Goal: Complete application form

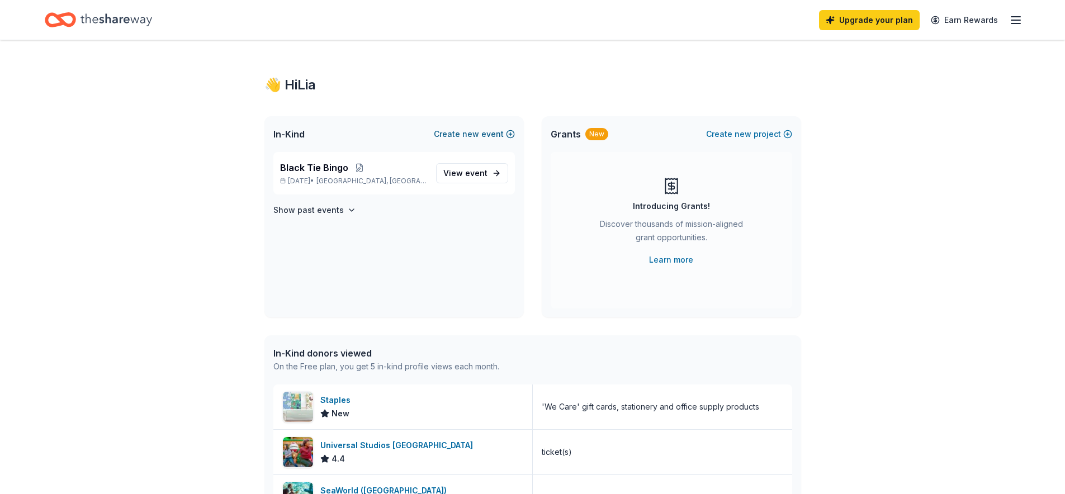
click at [457, 129] on button "Create new event" at bounding box center [474, 133] width 81 height 13
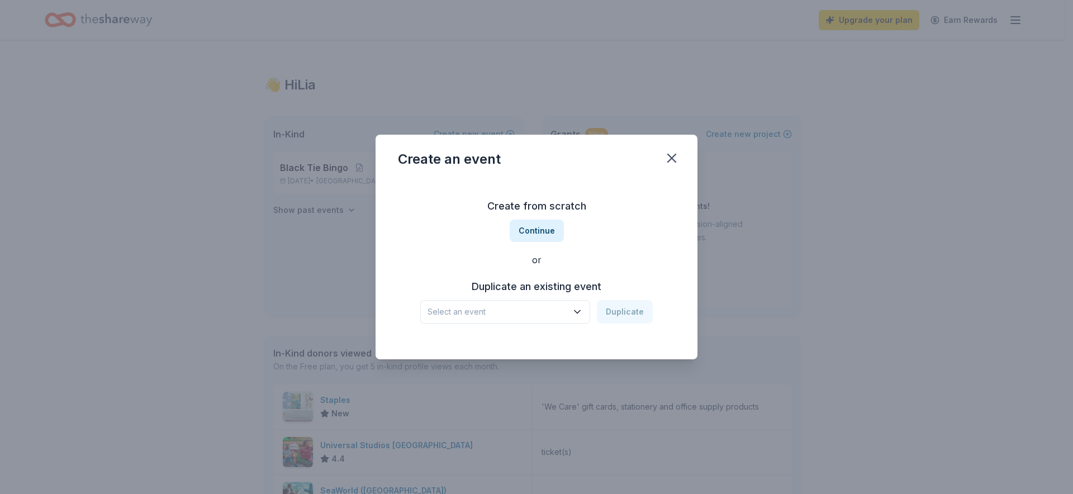
click at [583, 309] on icon "button" at bounding box center [577, 311] width 11 height 11
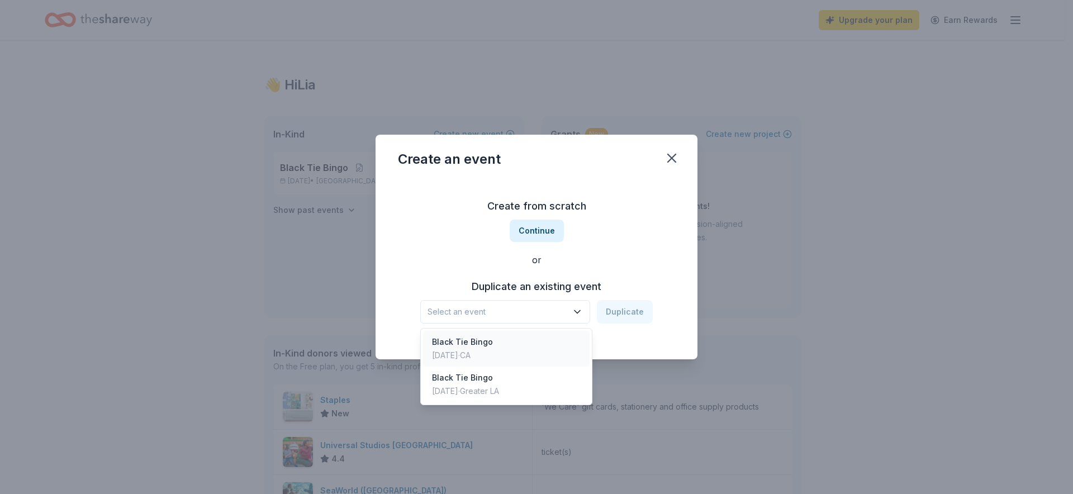
click at [458, 338] on div "Black Tie Bingo" at bounding box center [462, 341] width 61 height 13
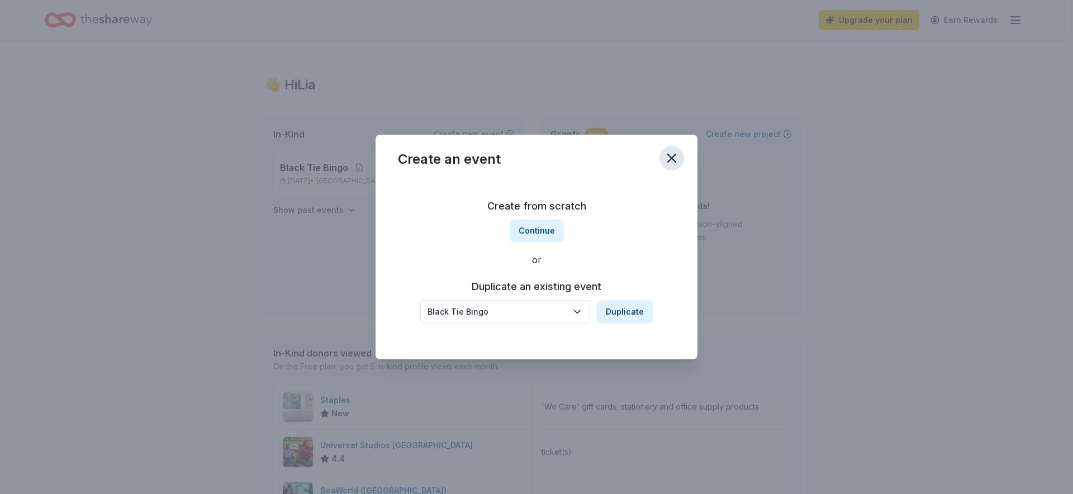
click at [672, 155] on icon "button" at bounding box center [672, 158] width 16 height 16
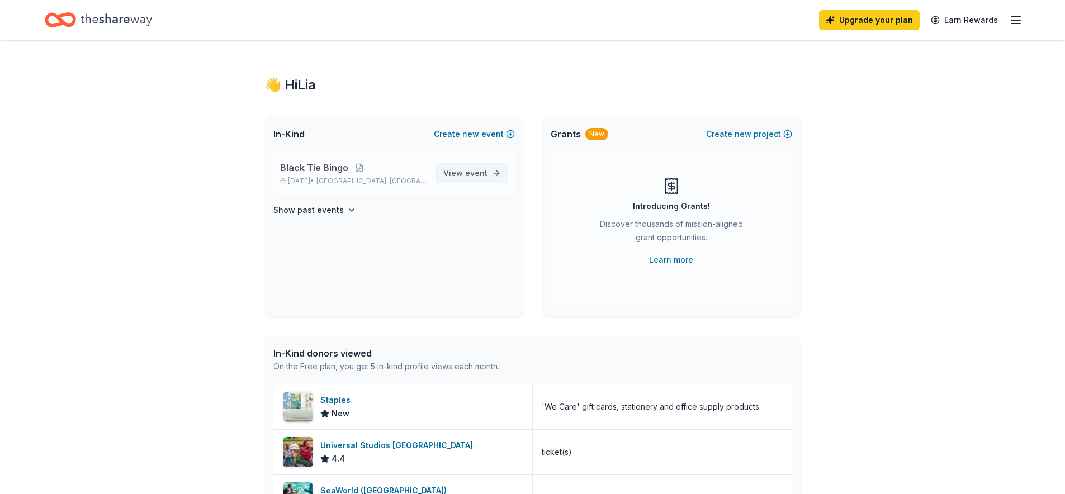
click at [475, 178] on span "View event" at bounding box center [465, 173] width 44 height 13
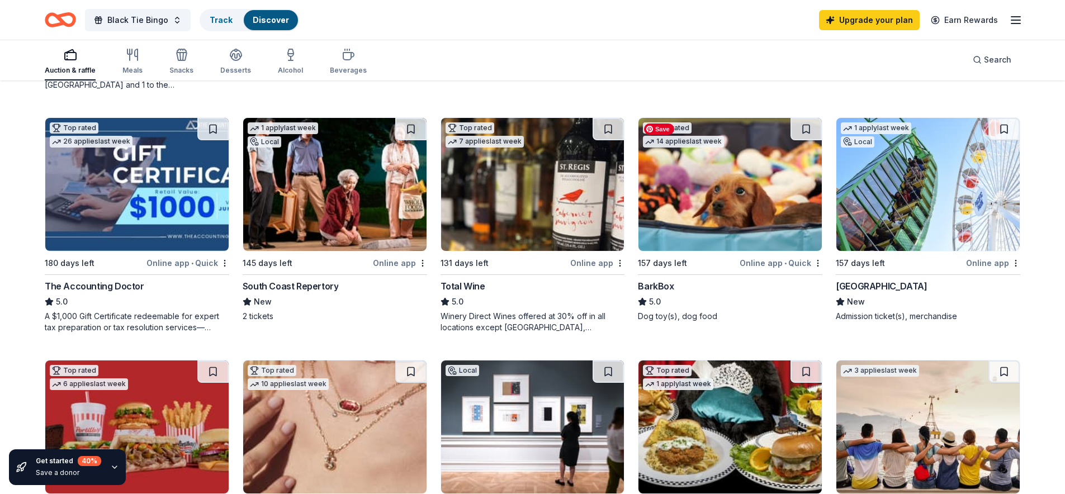
scroll to position [341, 0]
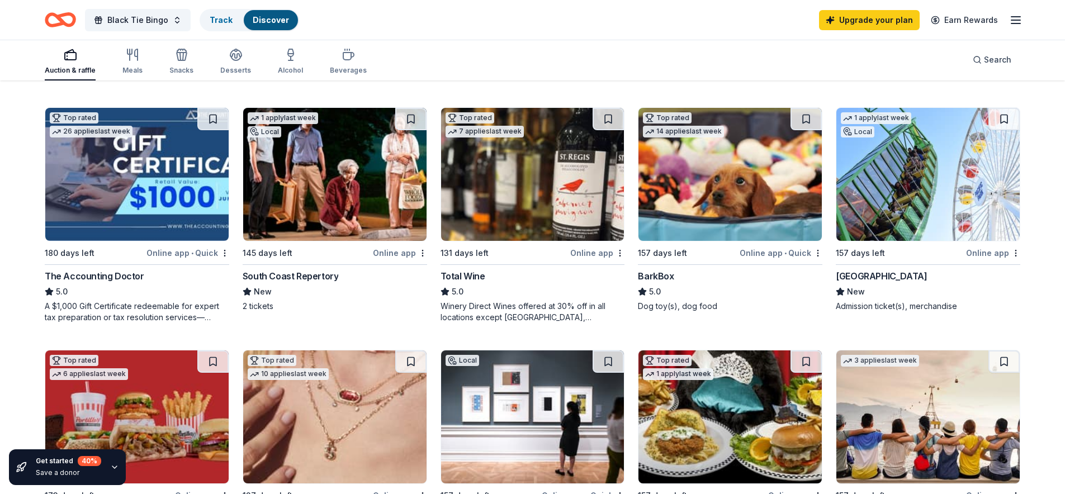
click at [653, 278] on div "BarkBox" at bounding box center [656, 275] width 36 height 13
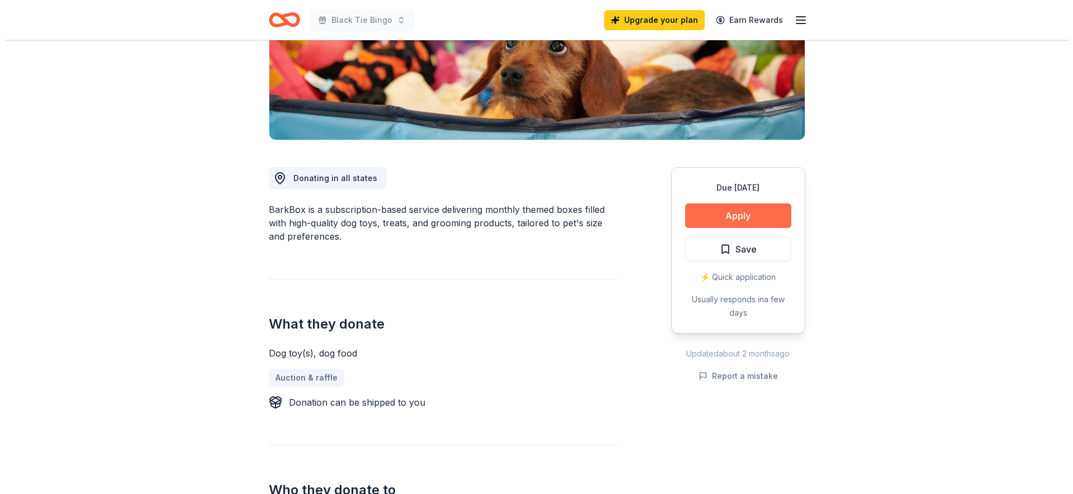
scroll to position [216, 0]
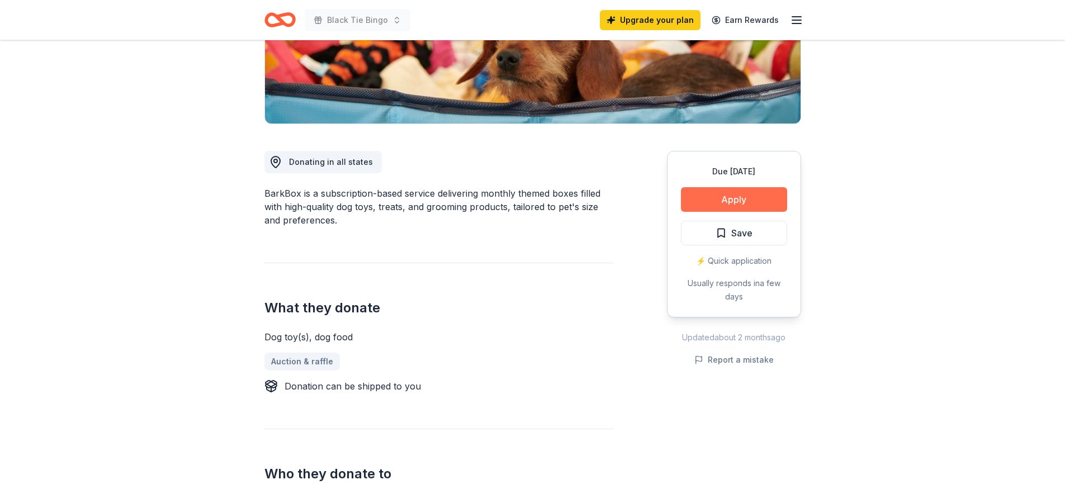
click at [745, 198] on button "Apply" at bounding box center [734, 199] width 106 height 25
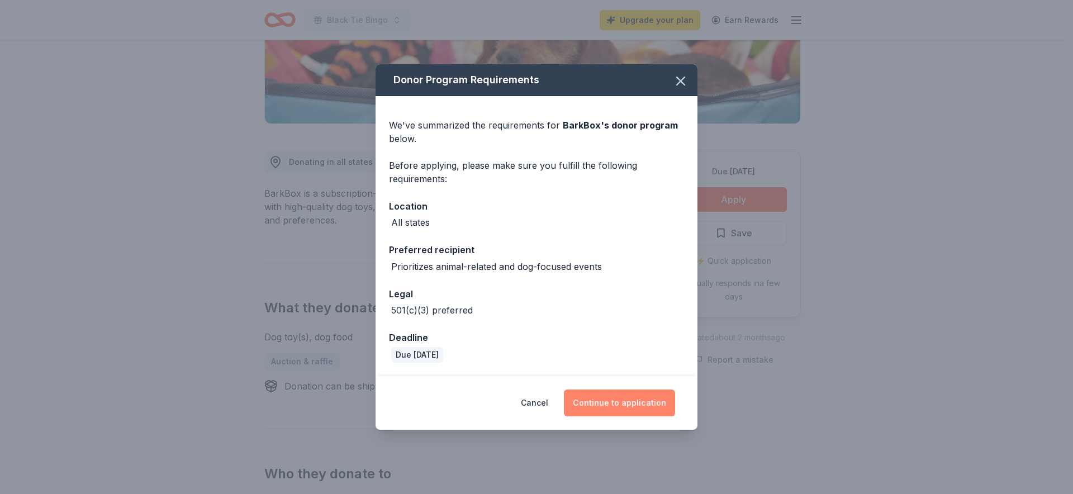
click at [602, 396] on button "Continue to application" at bounding box center [619, 403] width 111 height 27
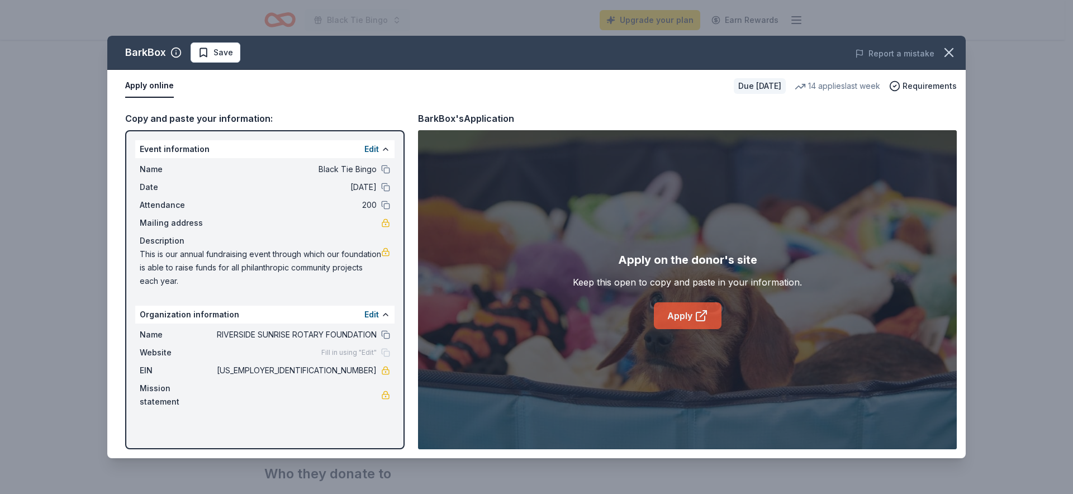
click at [695, 312] on icon at bounding box center [701, 315] width 13 height 13
